Goal: Check status: Check status

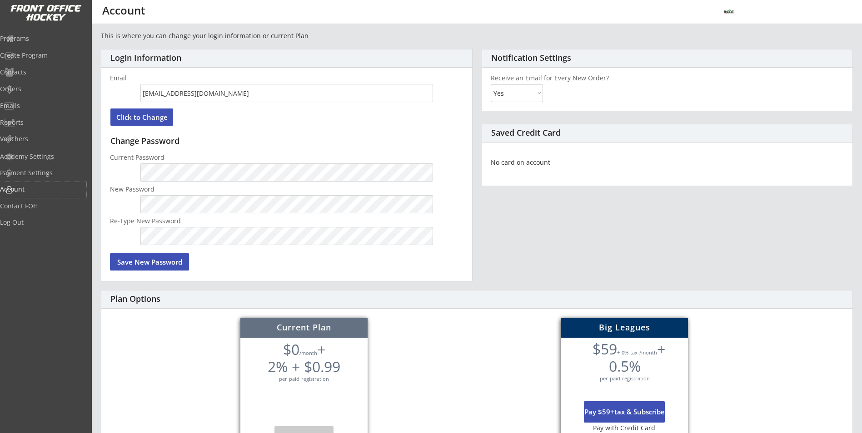
select select ""Yes""
click at [24, 43] on div "Programs" at bounding box center [43, 39] width 86 height 16
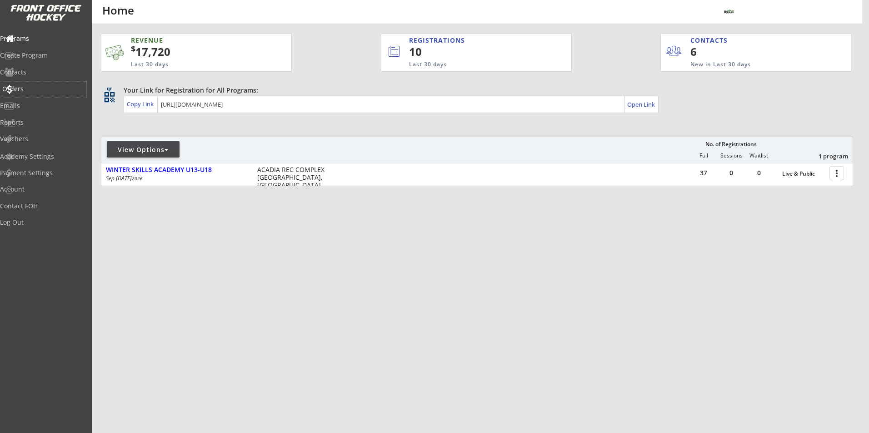
click at [35, 88] on div "Orders" at bounding box center [43, 89] width 82 height 6
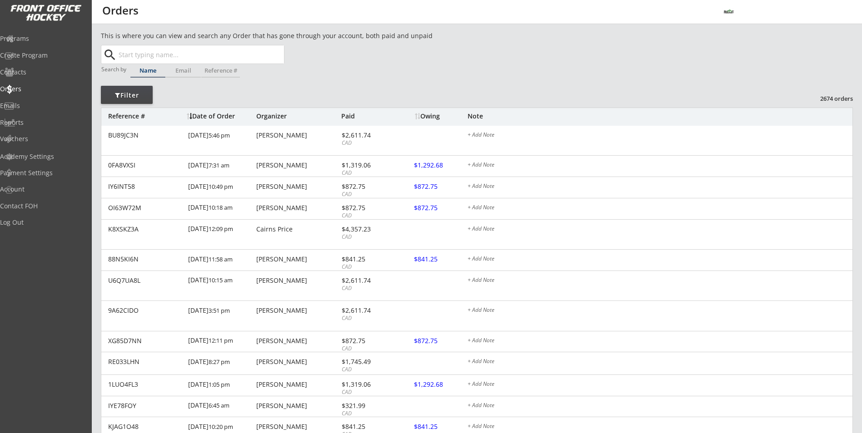
click at [139, 58] on input "text" at bounding box center [200, 54] width 167 height 18
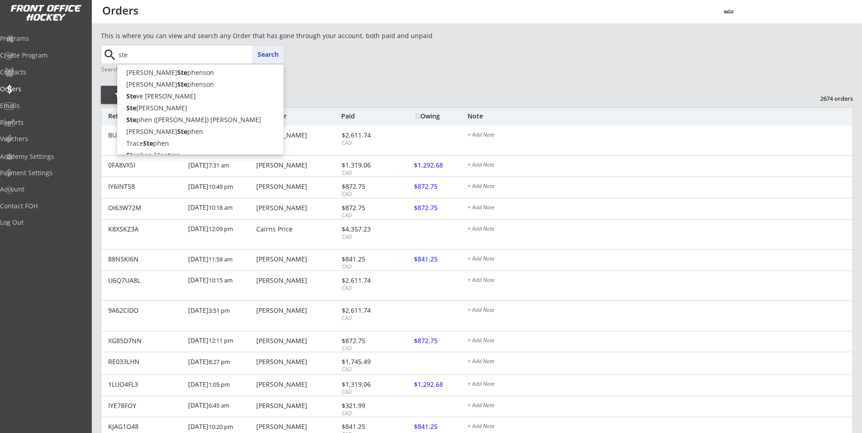
type input "stef"
type input "[PERSON_NAME]"
type input "steff"
type input "[PERSON_NAME]"
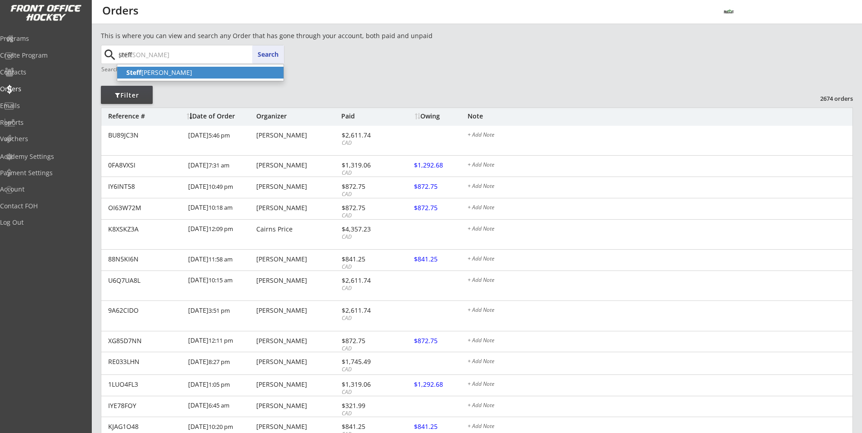
click at [153, 75] on p "[PERSON_NAME]" at bounding box center [200, 73] width 166 height 12
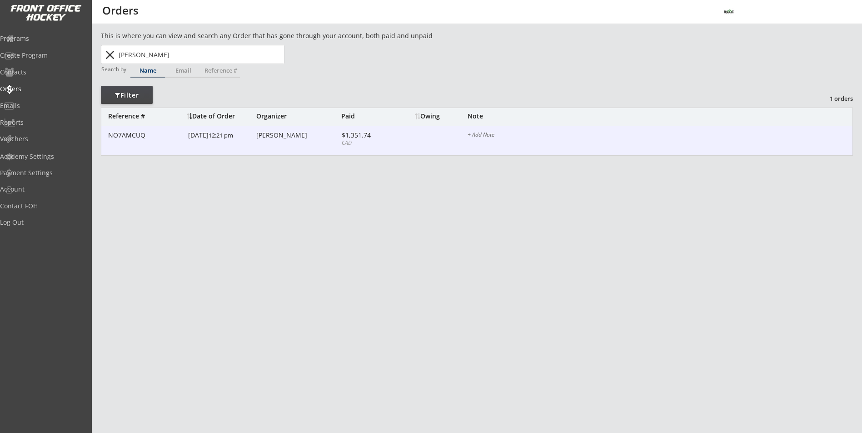
type input "[PERSON_NAME]"
click at [270, 144] on div "NO7AMCUQ [DATE] 12:21 pm [PERSON_NAME] $1,351.74 CAD $2,611.74 Emailed [DATE], …" at bounding box center [476, 141] width 751 height 30
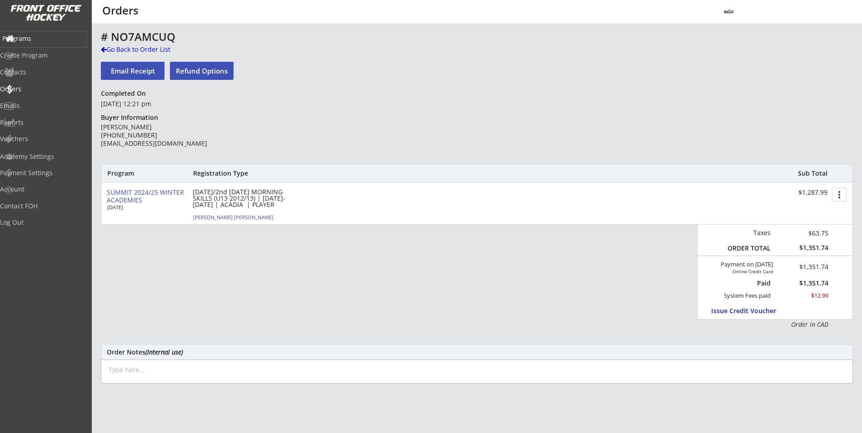
click at [28, 40] on div "Programs" at bounding box center [43, 38] width 82 height 6
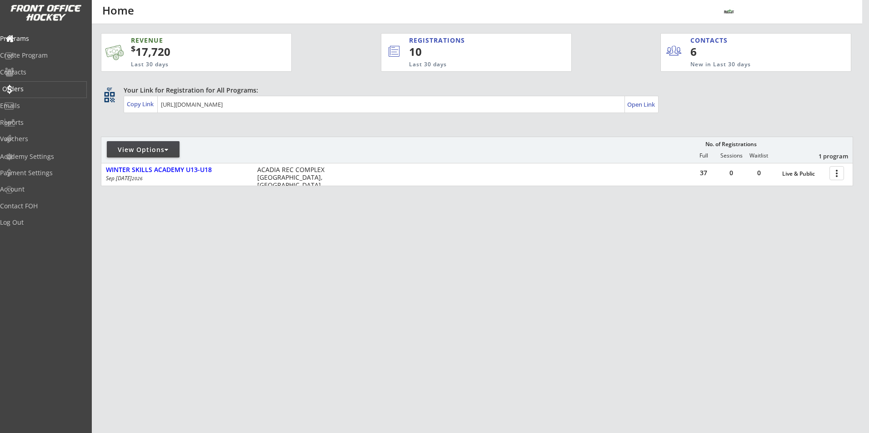
drag, startPoint x: 31, startPoint y: 88, endPoint x: 30, endPoint y: 83, distance: 5.1
click at [33, 88] on div "Orders" at bounding box center [43, 89] width 82 height 6
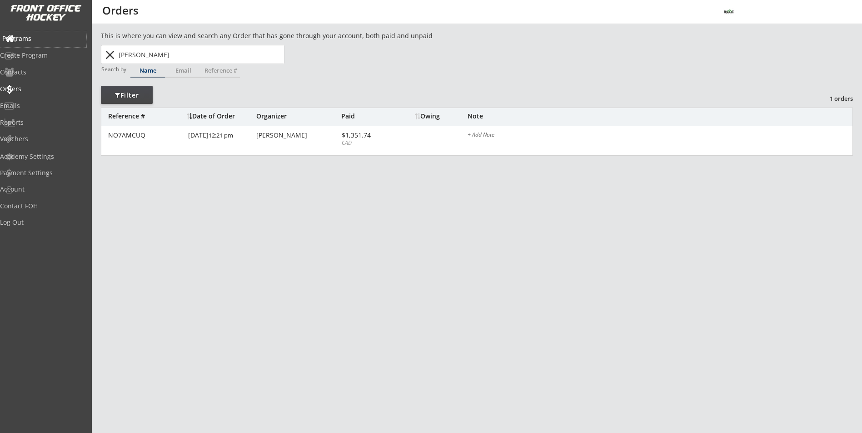
click at [34, 39] on div "Programs" at bounding box center [43, 38] width 82 height 6
